Goal: Task Accomplishment & Management: Use online tool/utility

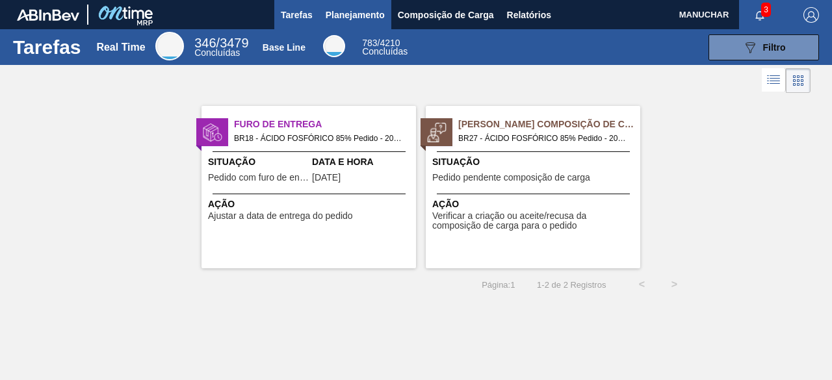
click at [334, 17] on span "Planejamento" at bounding box center [355, 15] width 59 height 16
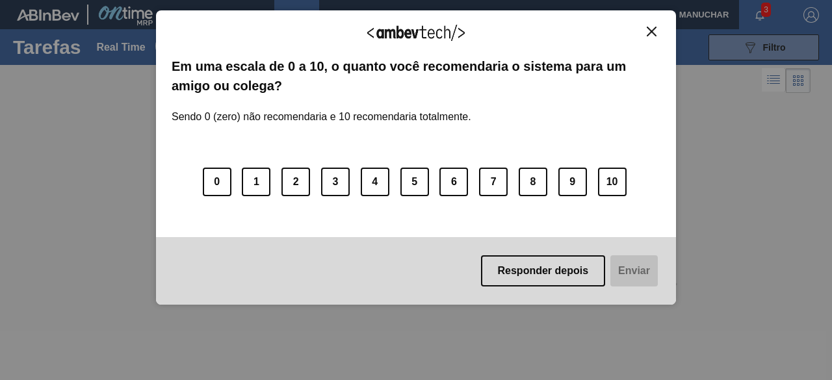
click at [657, 34] on button "Close" at bounding box center [652, 31] width 18 height 11
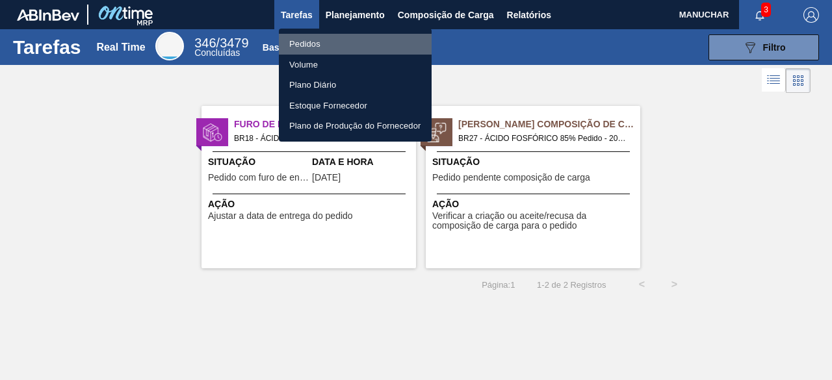
click at [313, 41] on li "Pedidos" at bounding box center [355, 44] width 153 height 21
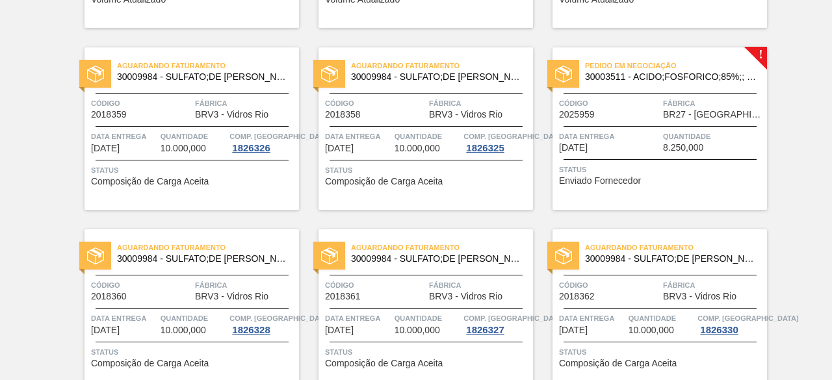
scroll to position [793, 0]
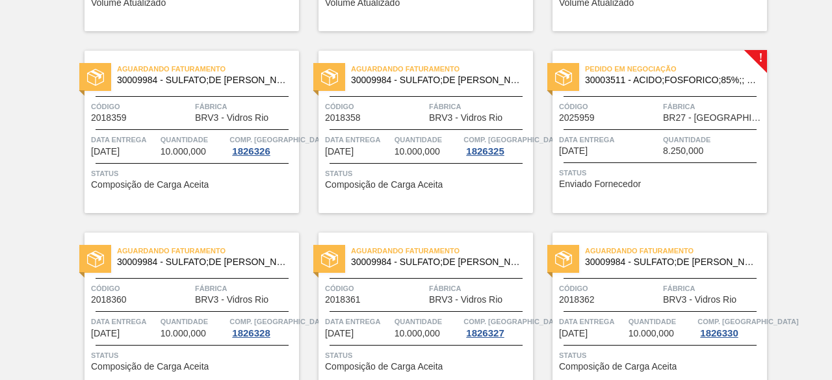
click at [675, 172] on span "Status" at bounding box center [661, 172] width 205 height 13
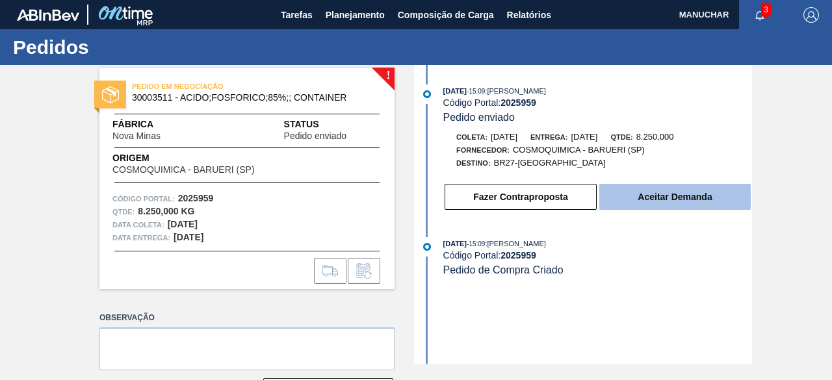
click at [648, 200] on button "Aceitar Demanda" at bounding box center [675, 197] width 152 height 26
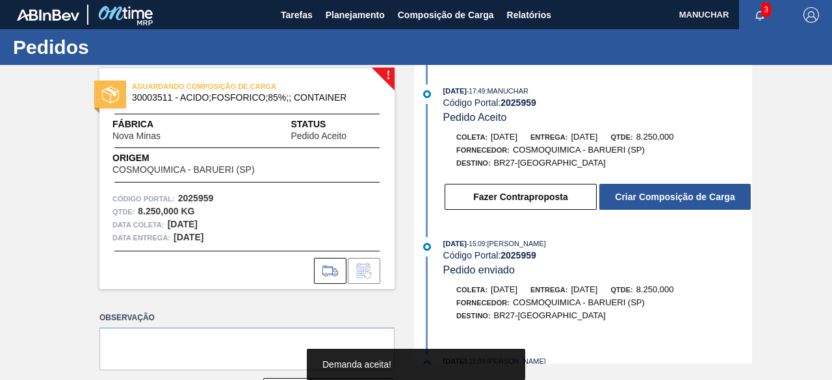
click at [648, 200] on button "Criar Composição de Carga" at bounding box center [675, 197] width 152 height 26
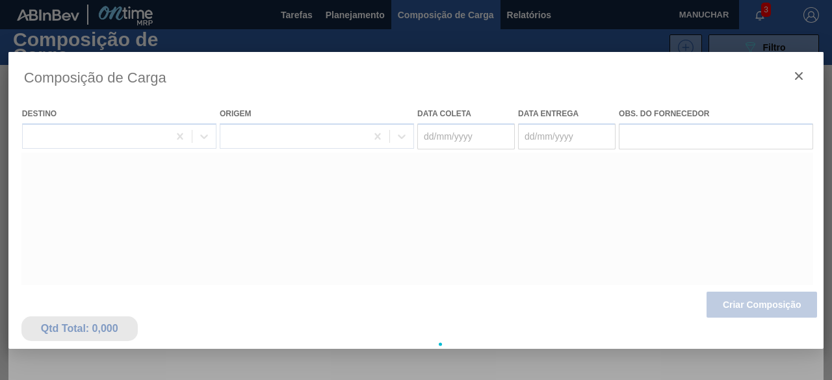
type coleta "[DATE]"
type entrega "[DATE]"
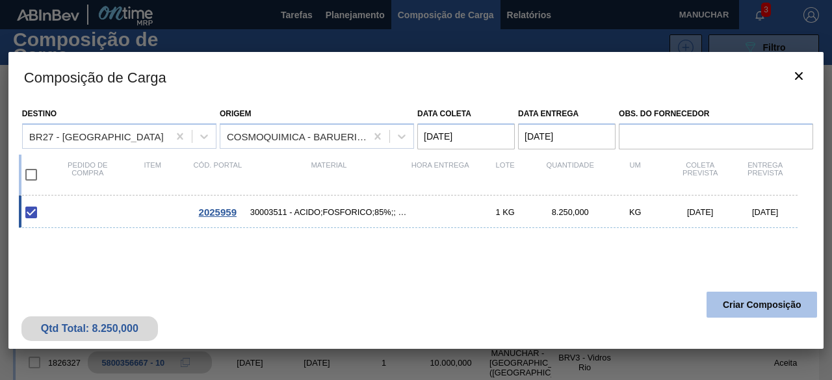
click at [728, 302] on button "Criar Composição" at bounding box center [762, 305] width 111 height 26
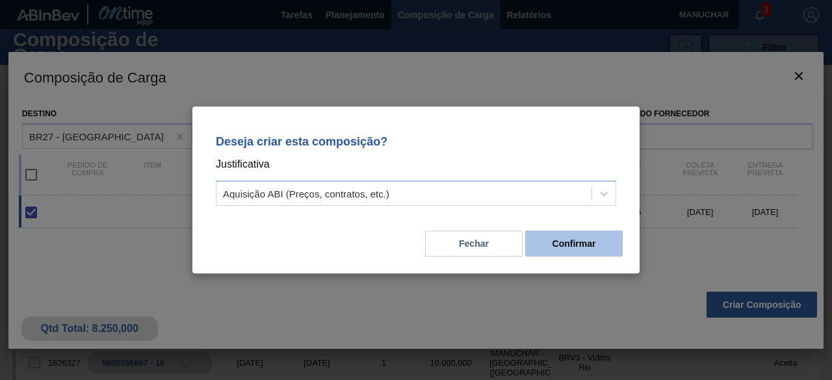
click at [568, 245] on button "Confirmar" at bounding box center [574, 244] width 98 height 26
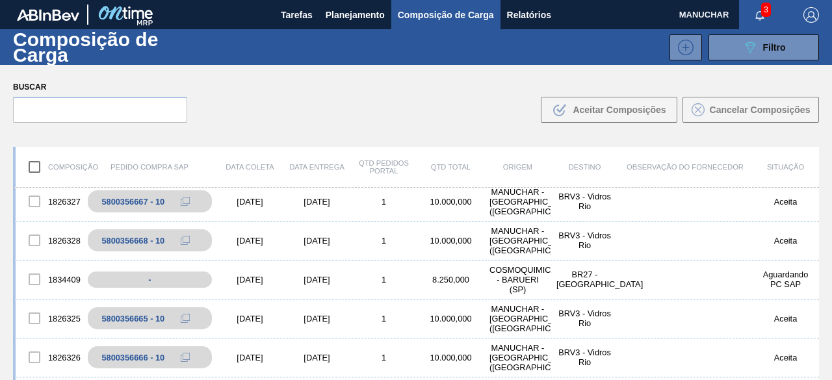
scroll to position [167, 0]
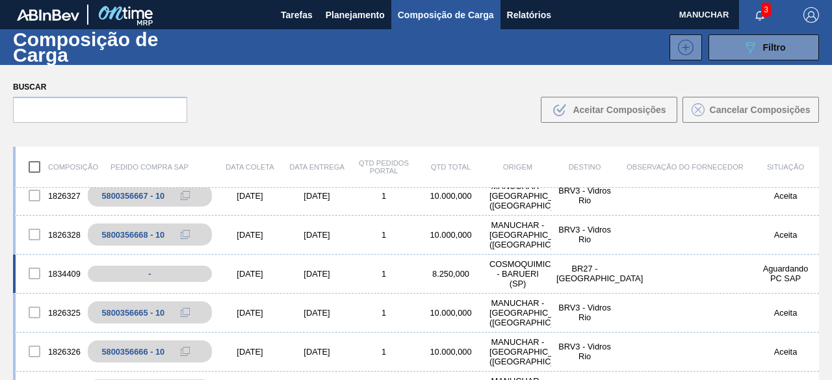
click at [518, 265] on div "COSMOQUIMICA - BARUERI (SP)" at bounding box center [517, 273] width 67 height 29
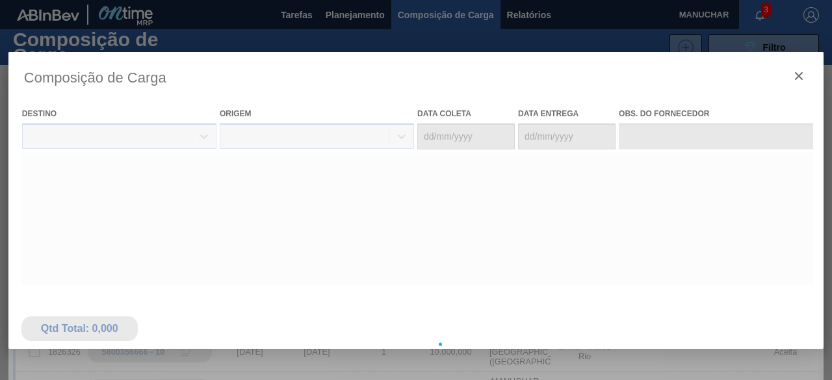
type coleta "[DATE]"
type entrega "[DATE]"
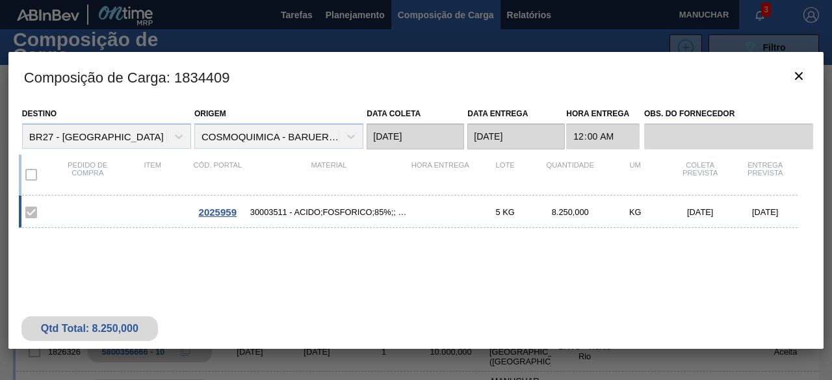
click at [109, 241] on div "2025959 30003511 - ACIDO;FOSFORICO;85%;; CONTAINER 5 KG 8.250,000 KG [DATE] [DA…" at bounding box center [413, 268] width 789 height 144
click at [267, 257] on div "2025959 30003511 - ACIDO;FOSFORICO;85%;; CONTAINER 5 KG 8.250,000 KG [DATE] [DA…" at bounding box center [413, 268] width 789 height 144
click at [798, 75] on icon "botão de ícone" at bounding box center [799, 76] width 8 height 8
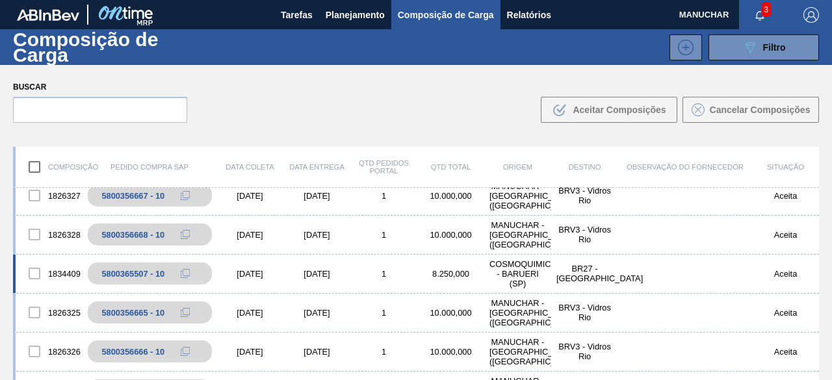
click at [390, 268] on div "1834409 5800365507 - 10 [DATE] [DATE] 1 8.250,000 COSMOQUIMICA - BARUERI ([GEOG…" at bounding box center [416, 274] width 806 height 39
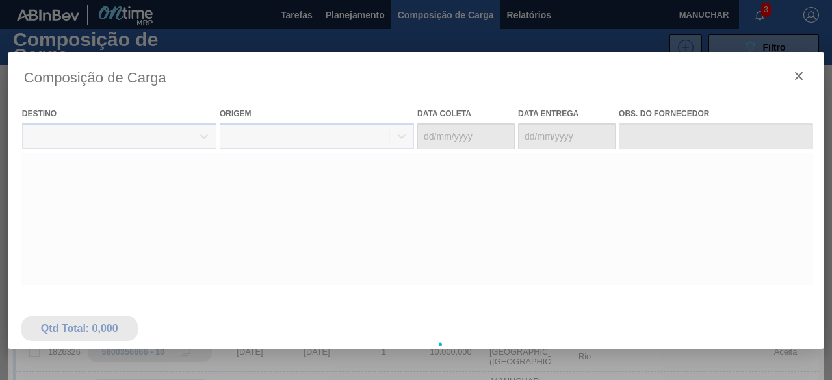
type coleta "[DATE]"
type entrega "[DATE]"
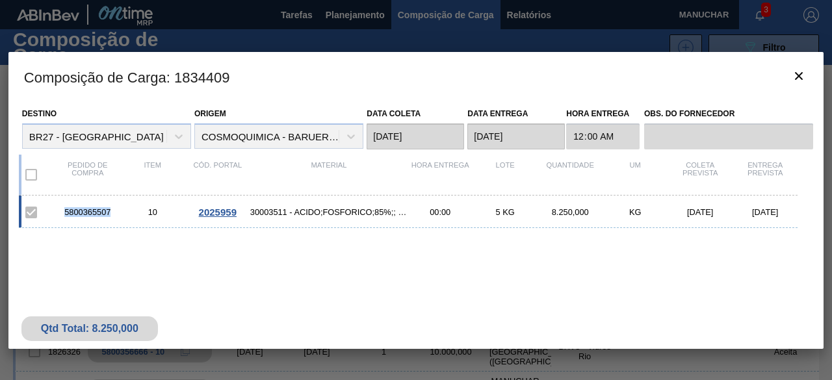
drag, startPoint x: 112, startPoint y: 209, endPoint x: 63, endPoint y: 210, distance: 48.8
click at [63, 210] on div "5800365507" at bounding box center [87, 212] width 65 height 10
copy div "5800365507"
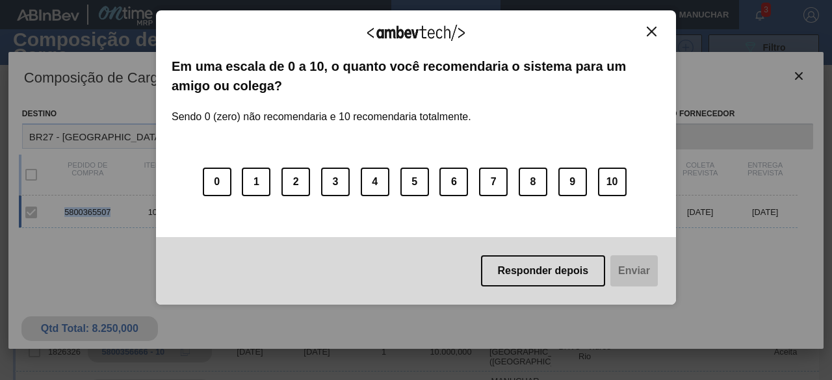
click at [652, 34] on img "Close" at bounding box center [652, 32] width 10 height 10
